Goal: Navigation & Orientation: Find specific page/section

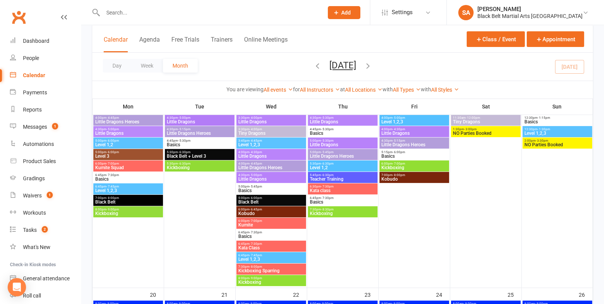
scroll to position [414, 0]
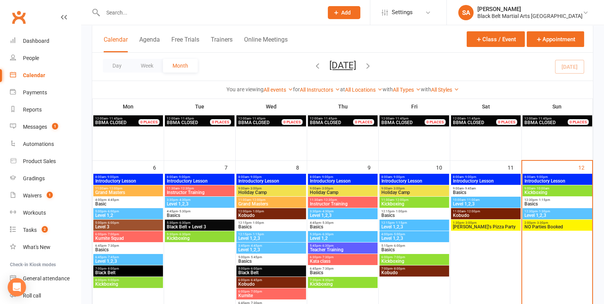
scroll to position [60, 0]
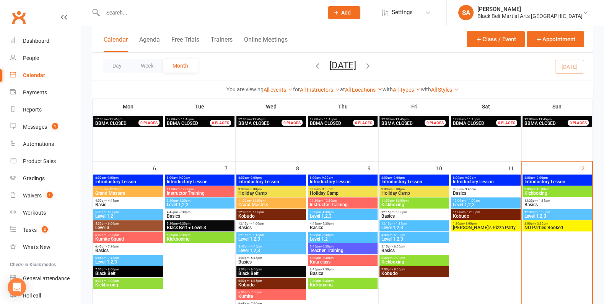
click at [334, 252] on span "Teacher Training" at bounding box center [342, 251] width 67 height 5
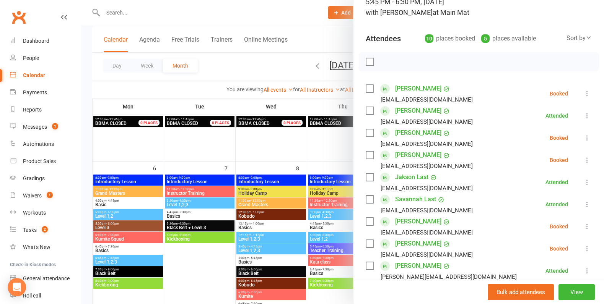
scroll to position [58, 0]
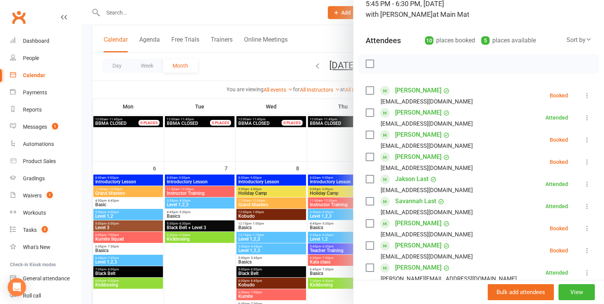
click at [282, 205] on div at bounding box center [342, 152] width 523 height 304
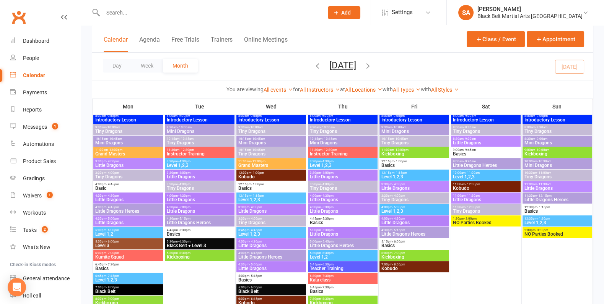
scroll to position [319, 0]
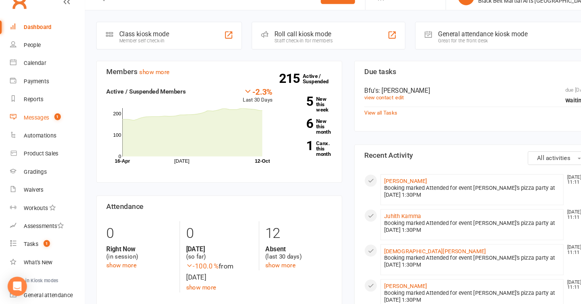
click at [42, 130] on div "Messages" at bounding box center [35, 127] width 24 height 6
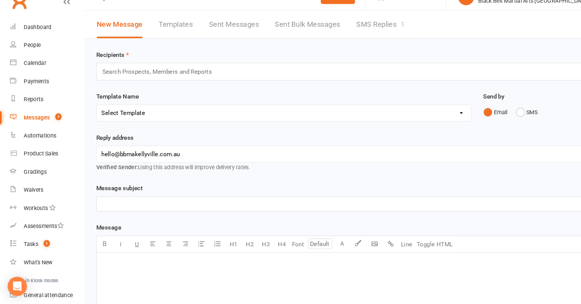
click at [355, 41] on link "SMS Replies 1" at bounding box center [362, 38] width 46 height 26
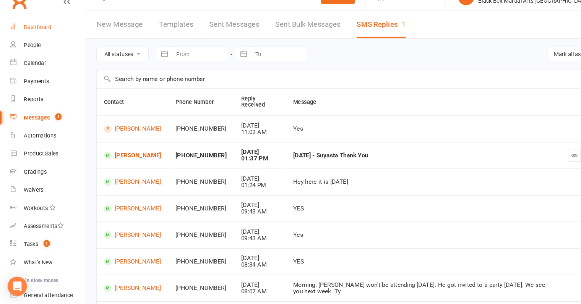
click at [34, 37] on link "Dashboard" at bounding box center [45, 41] width 71 height 17
